Goal: Transaction & Acquisition: Subscribe to service/newsletter

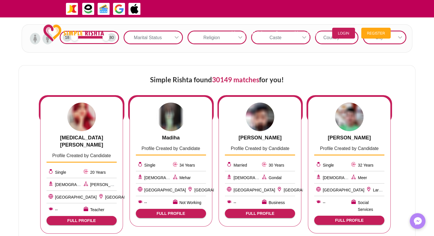
click at [163, 129] on div at bounding box center [171, 117] width 70 height 29
click at [189, 78] on span "Simple Rishta found 30149 matches for you!" at bounding box center [217, 79] width 134 height 8
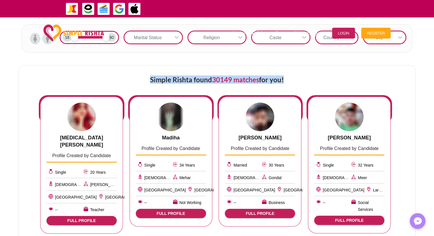
click at [189, 78] on span "Simple Rishta found 30149 matches for you!" at bounding box center [217, 79] width 134 height 8
click at [180, 77] on span "Simple Rishta found 30149 matches for you!" at bounding box center [217, 79] width 134 height 8
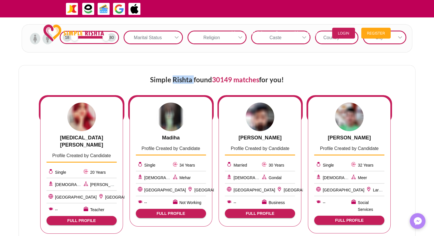
click at [180, 77] on span "Simple Rishta found 30149 matches for you!" at bounding box center [217, 79] width 134 height 8
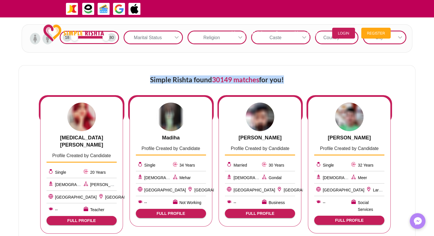
click at [180, 77] on span "Simple Rishta found 30149 matches for you!" at bounding box center [217, 79] width 134 height 8
click at [173, 78] on span "Simple Rishta found 30149 matches for you!" at bounding box center [217, 79] width 134 height 8
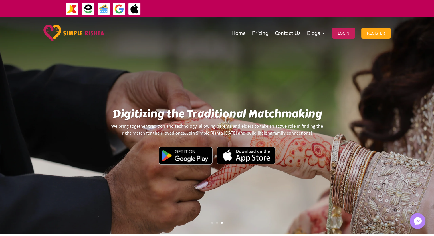
click at [73, 5] on img at bounding box center [72, 9] width 13 height 13
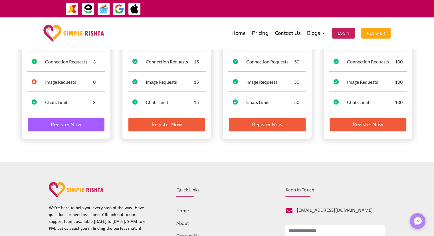
scroll to position [49, 0]
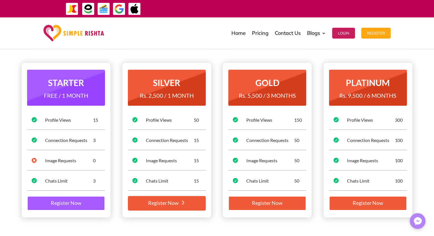
click at [189, 201] on link "Register Now" at bounding box center [167, 203] width 78 height 15
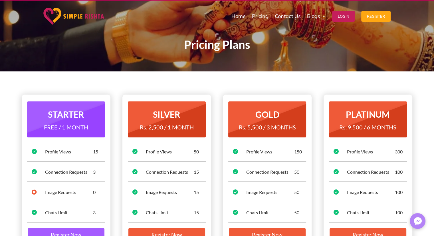
scroll to position [0, 0]
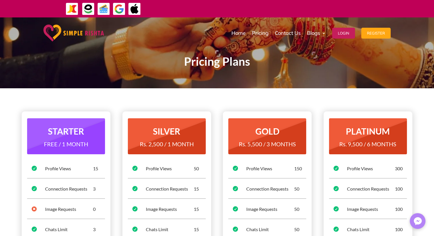
click at [217, 65] on p "Pricing Plans" at bounding box center [217, 61] width 308 height 7
click at [237, 31] on link "Home" at bounding box center [239, 33] width 14 height 29
